Goal: Register for event/course

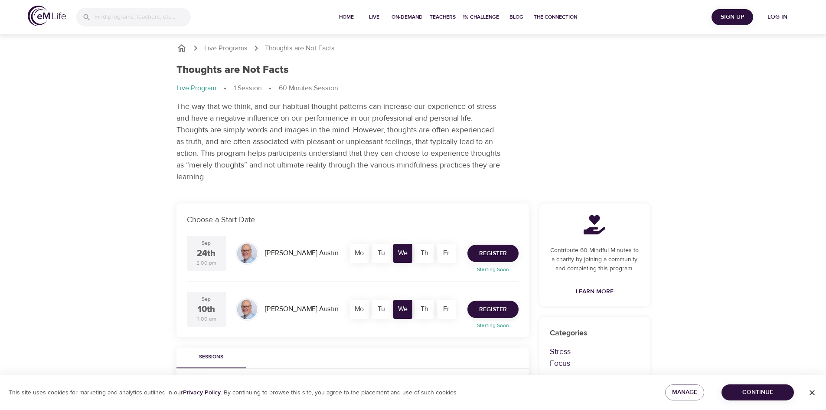
click at [492, 250] on span "Register" at bounding box center [493, 253] width 28 height 11
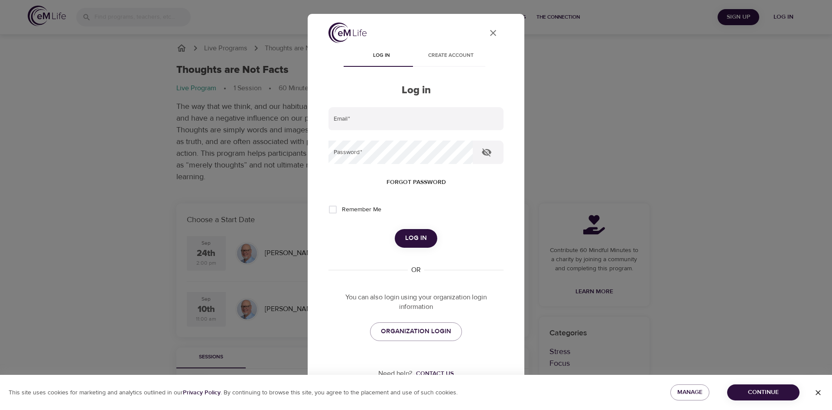
type input "[EMAIL_ADDRESS][DOMAIN_NAME]"
click at [332, 209] on input "Remember Me" at bounding box center [333, 209] width 18 height 18
checkbox input "true"
click at [411, 237] on span "Log in" at bounding box center [416, 237] width 22 height 11
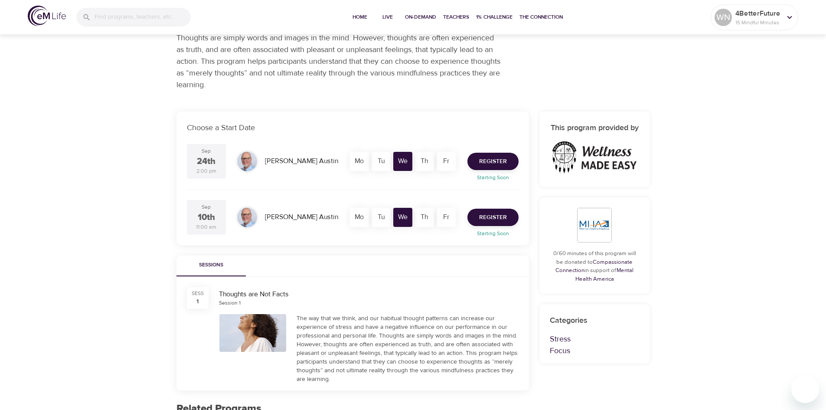
scroll to position [92, 0]
click at [493, 160] on span "Register" at bounding box center [493, 161] width 28 height 11
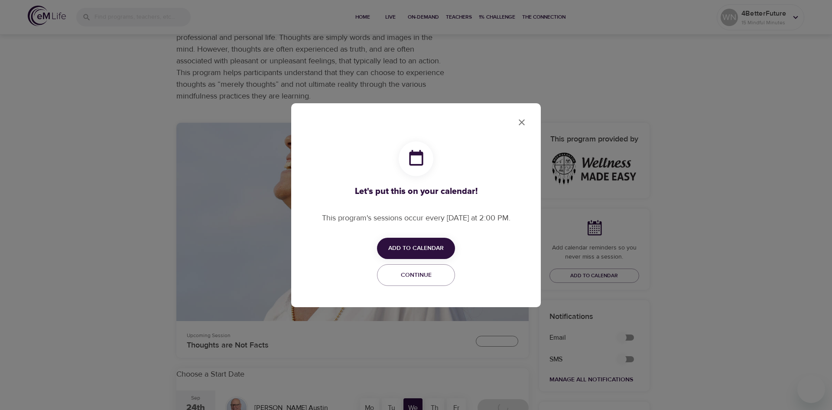
checkbox input "true"
click at [405, 245] on span "Add to Calendar" at bounding box center [415, 248] width 55 height 11
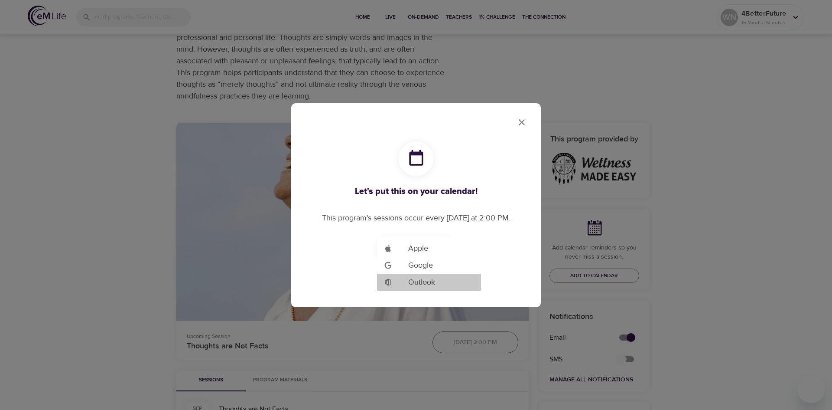
click at [425, 282] on span "Outlook" at bounding box center [421, 282] width 27 height 12
click at [778, 166] on div at bounding box center [416, 205] width 832 height 410
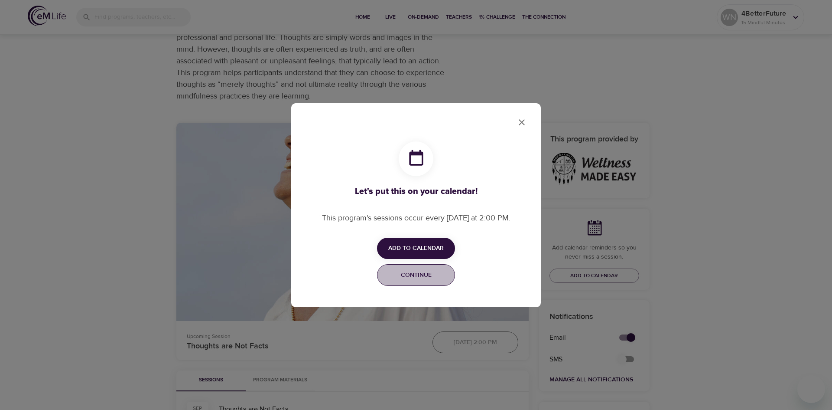
click at [417, 273] on span "Continue" at bounding box center [416, 275] width 67 height 11
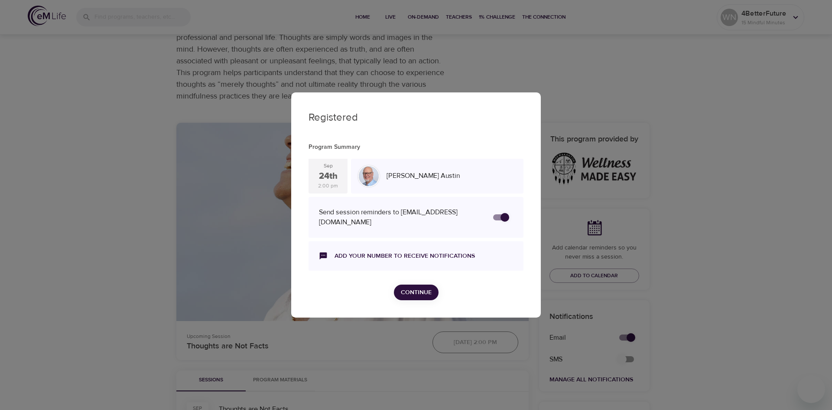
click at [500, 216] on input "secondary checkbox" at bounding box center [504, 217] width 49 height 16
checkbox input "true"
checkbox input "false"
click at [504, 216] on input "secondary checkbox" at bounding box center [496, 217] width 49 height 16
checkbox input "false"
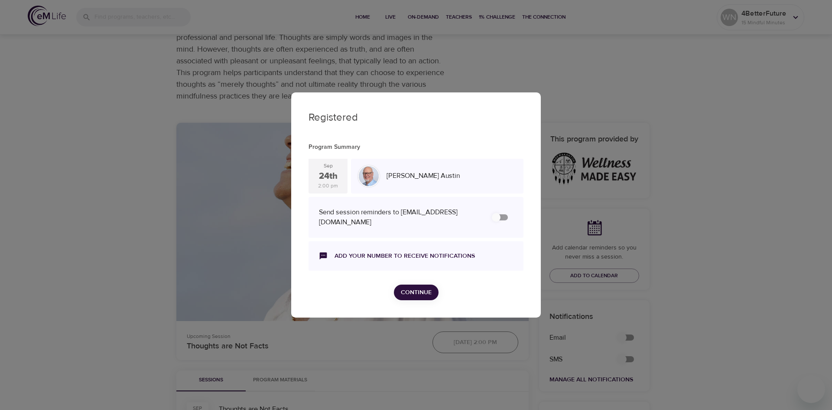
checkbox input "true"
click at [427, 290] on span "Continue" at bounding box center [416, 292] width 31 height 11
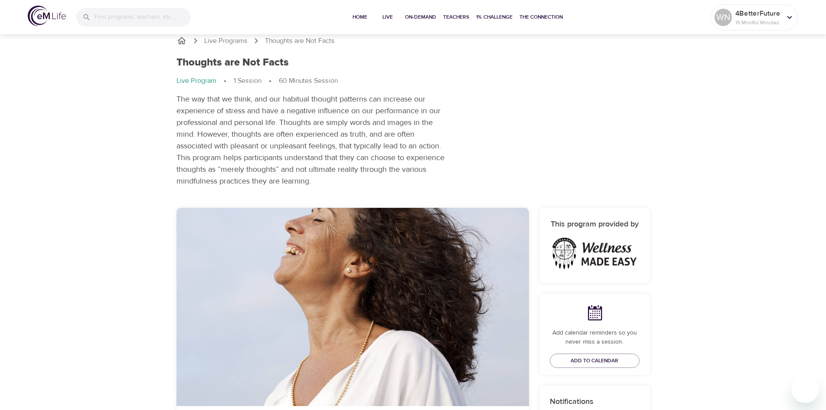
scroll to position [0, 0]
